Goal: Transaction & Acquisition: Purchase product/service

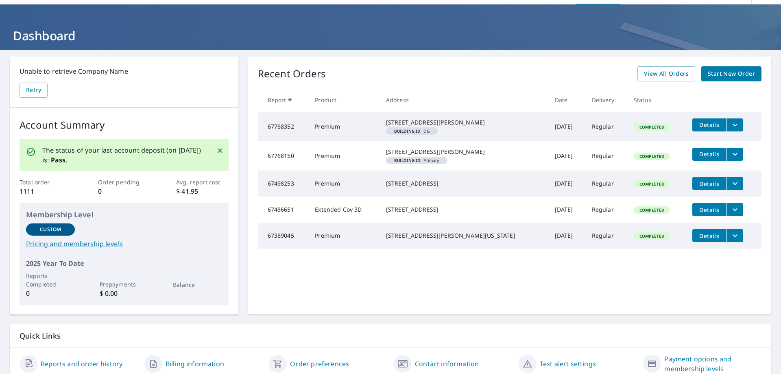
scroll to position [25, 0]
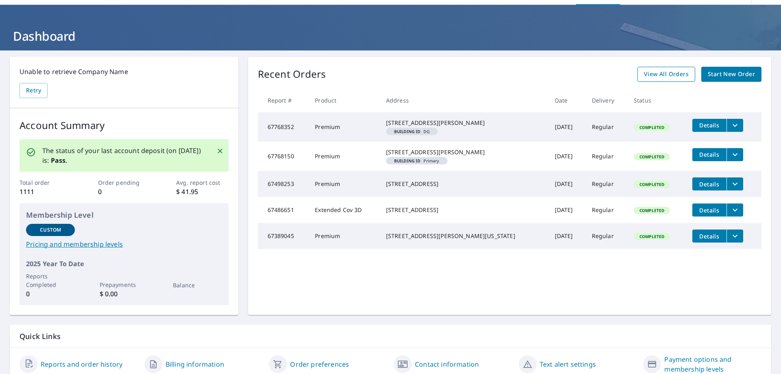
click at [646, 72] on span "View All Orders" at bounding box center [666, 74] width 45 height 10
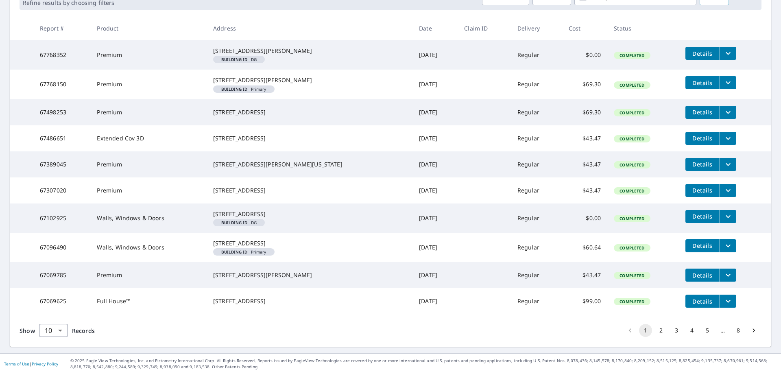
scroll to position [192, 0]
click at [62, 328] on body "CH CH Dashboard Order History Order CH Dashboard / Order History Order History …" at bounding box center [390, 187] width 781 height 374
click at [58, 336] on li "50" at bounding box center [53, 342] width 29 height 15
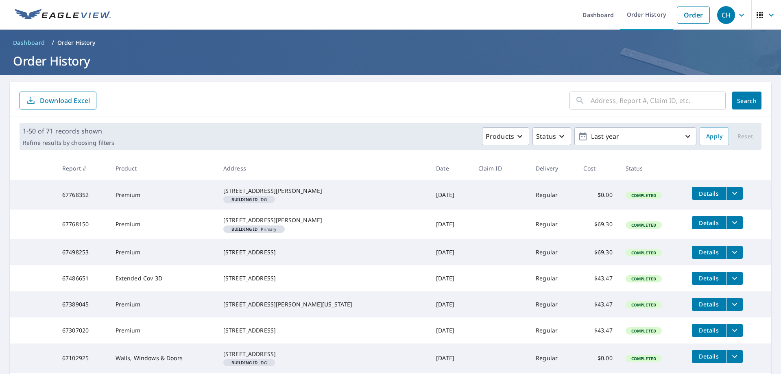
click at [35, 37] on link "Dashboard" at bounding box center [29, 42] width 39 height 13
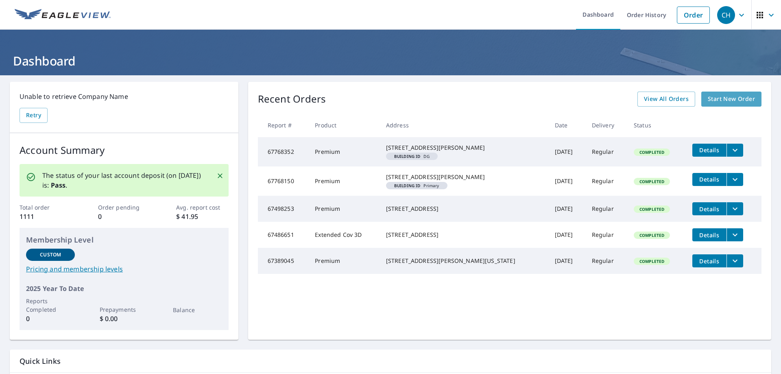
click at [735, 97] on span "Start New Order" at bounding box center [730, 99] width 47 height 10
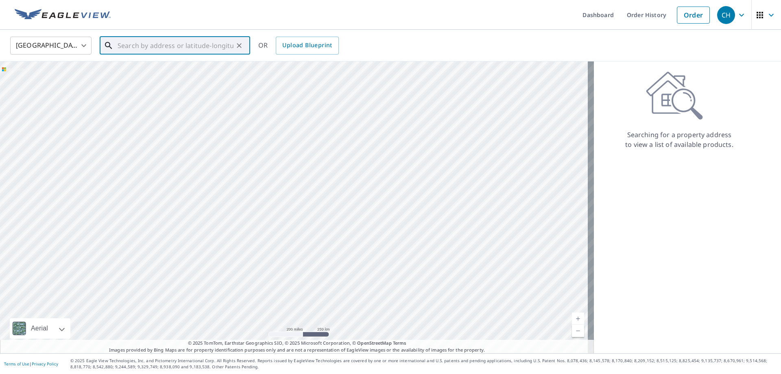
click at [196, 52] on input "text" at bounding box center [175, 45] width 116 height 23
click at [147, 75] on p "[GEOGRAPHIC_DATA]" at bounding box center [180, 78] width 128 height 8
type input "[STREET_ADDRESS]"
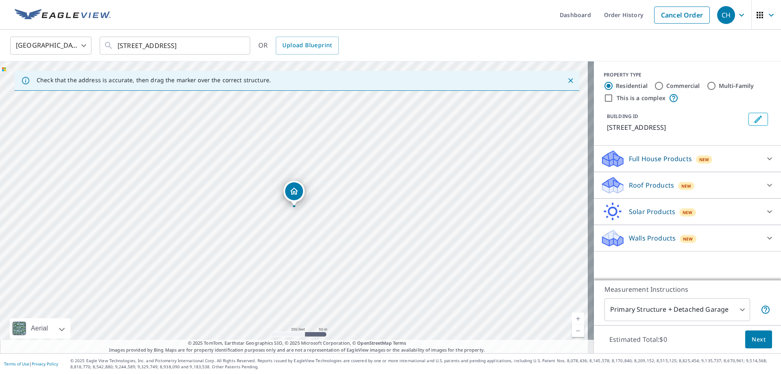
click at [672, 308] on body "CH CH Dashboard Order History Cancel Order CH [GEOGRAPHIC_DATA] [GEOGRAPHIC_DAT…" at bounding box center [390, 187] width 781 height 374
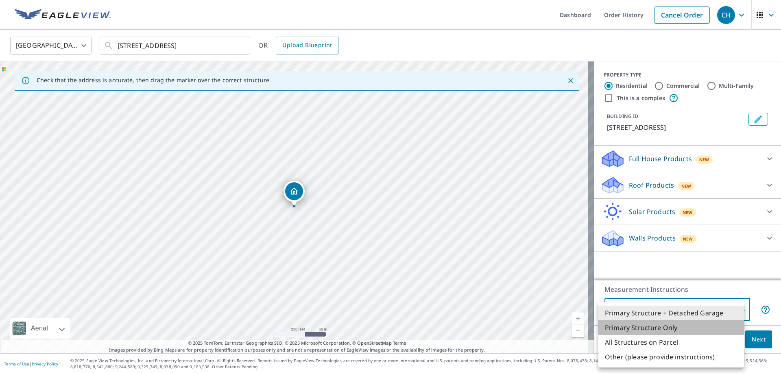
click at [668, 325] on li "Primary Structure Only" at bounding box center [671, 327] width 146 height 15
type input "2"
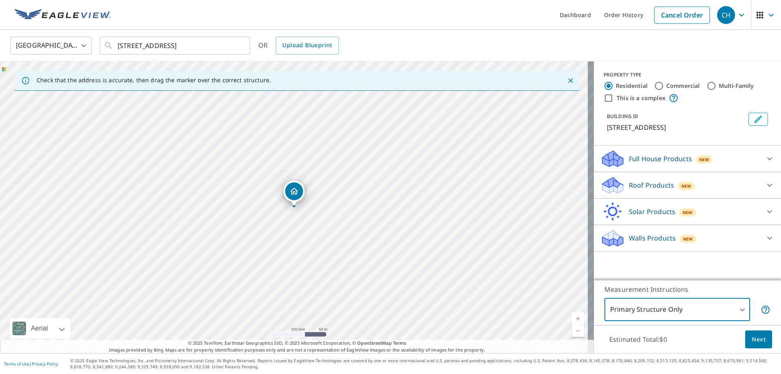
click at [653, 184] on p "Roof Products" at bounding box center [651, 185] width 45 height 10
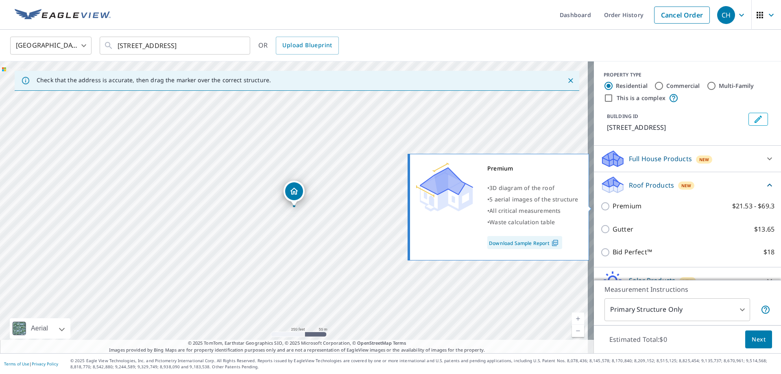
click at [600, 207] on input "Premium $21.53 - $69.3" at bounding box center [606, 206] width 12 height 10
checkbox input "true"
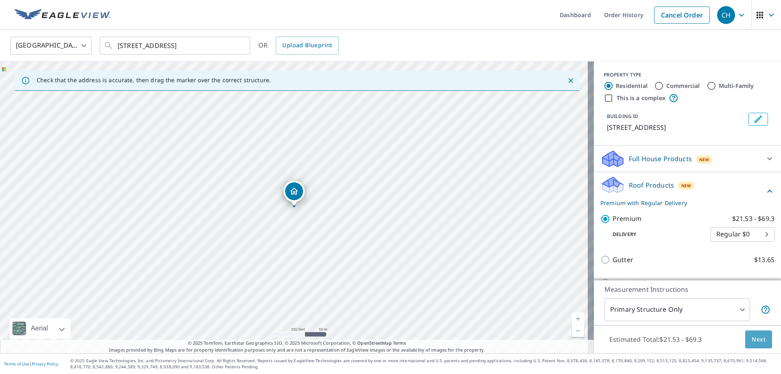
click at [751, 340] on span "Next" at bounding box center [758, 339] width 14 height 10
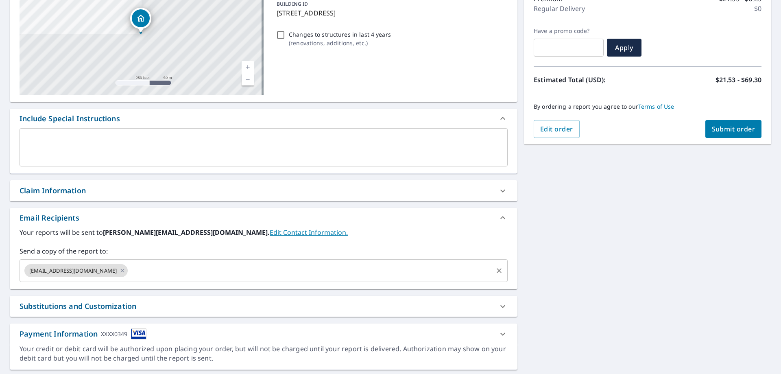
scroll to position [115, 0]
click at [119, 271] on icon at bounding box center [122, 269] width 7 height 9
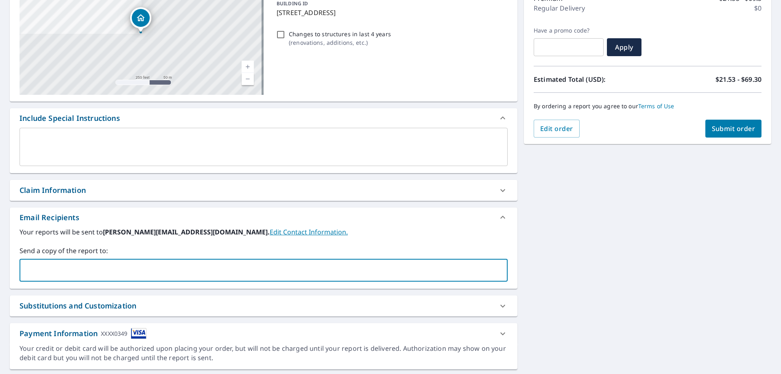
click at [85, 271] on input "text" at bounding box center [257, 269] width 468 height 15
type input "[EMAIL_ADDRESS][DOMAIN_NAME]"
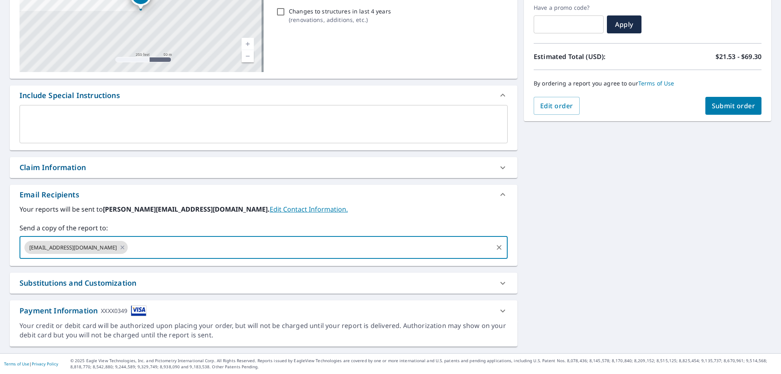
click at [724, 104] on span "Submit order" at bounding box center [733, 105] width 44 height 9
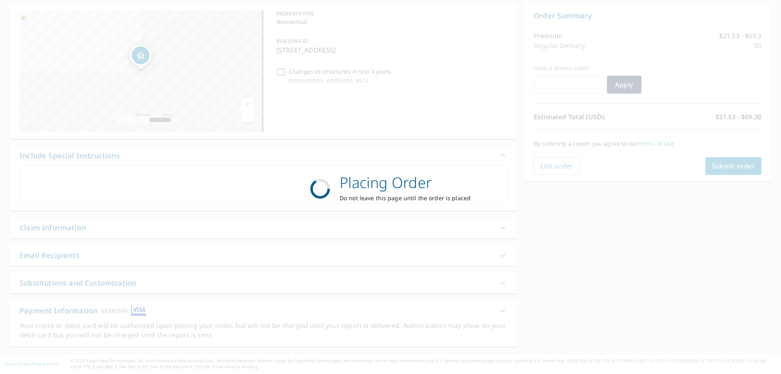
scroll to position [78, 0]
